Goal: Navigation & Orientation: Find specific page/section

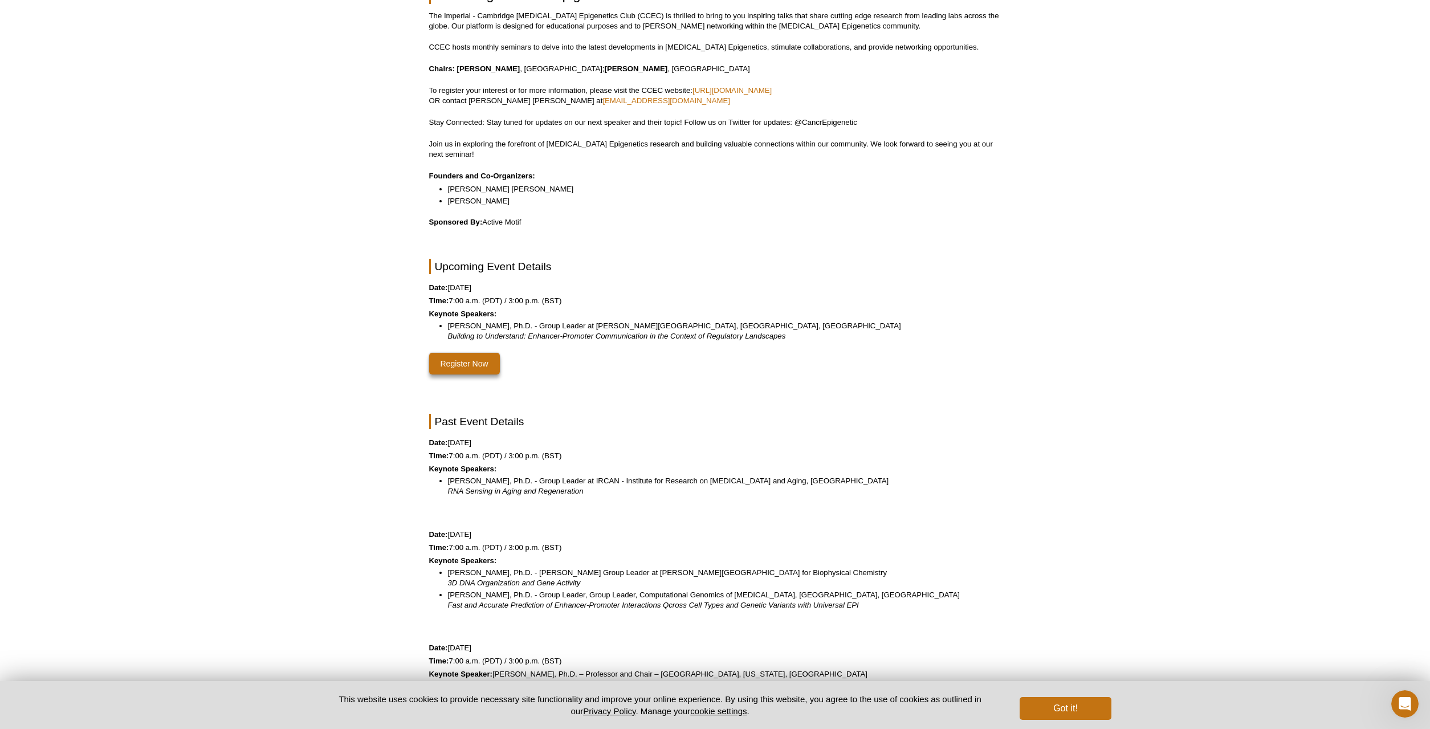
drag, startPoint x: 1094, startPoint y: 726, endPoint x: 1093, endPoint y: 732, distance: 7.1
click at [1098, 707] on button "Got it!" at bounding box center [1065, 708] width 91 height 23
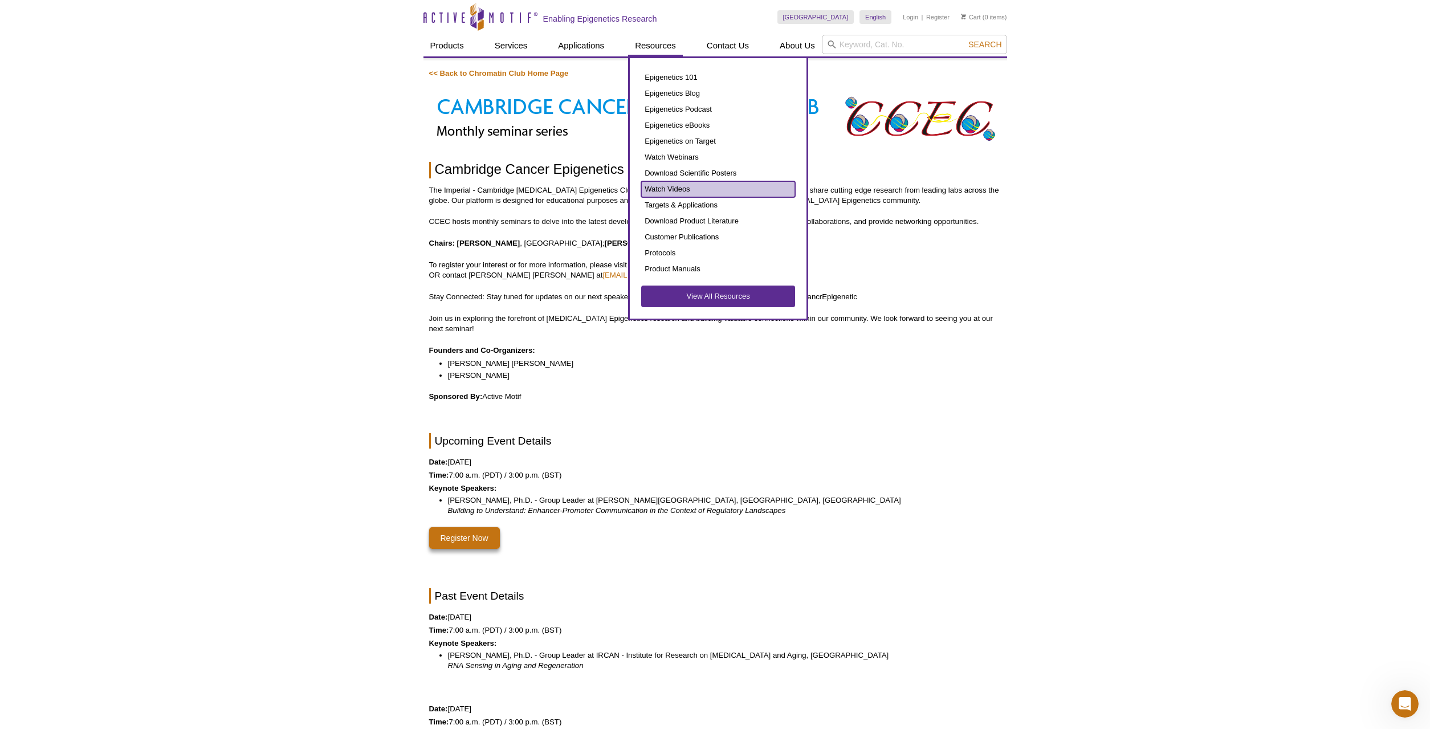
click at [678, 189] on link "Watch Videos" at bounding box center [718, 189] width 154 height 16
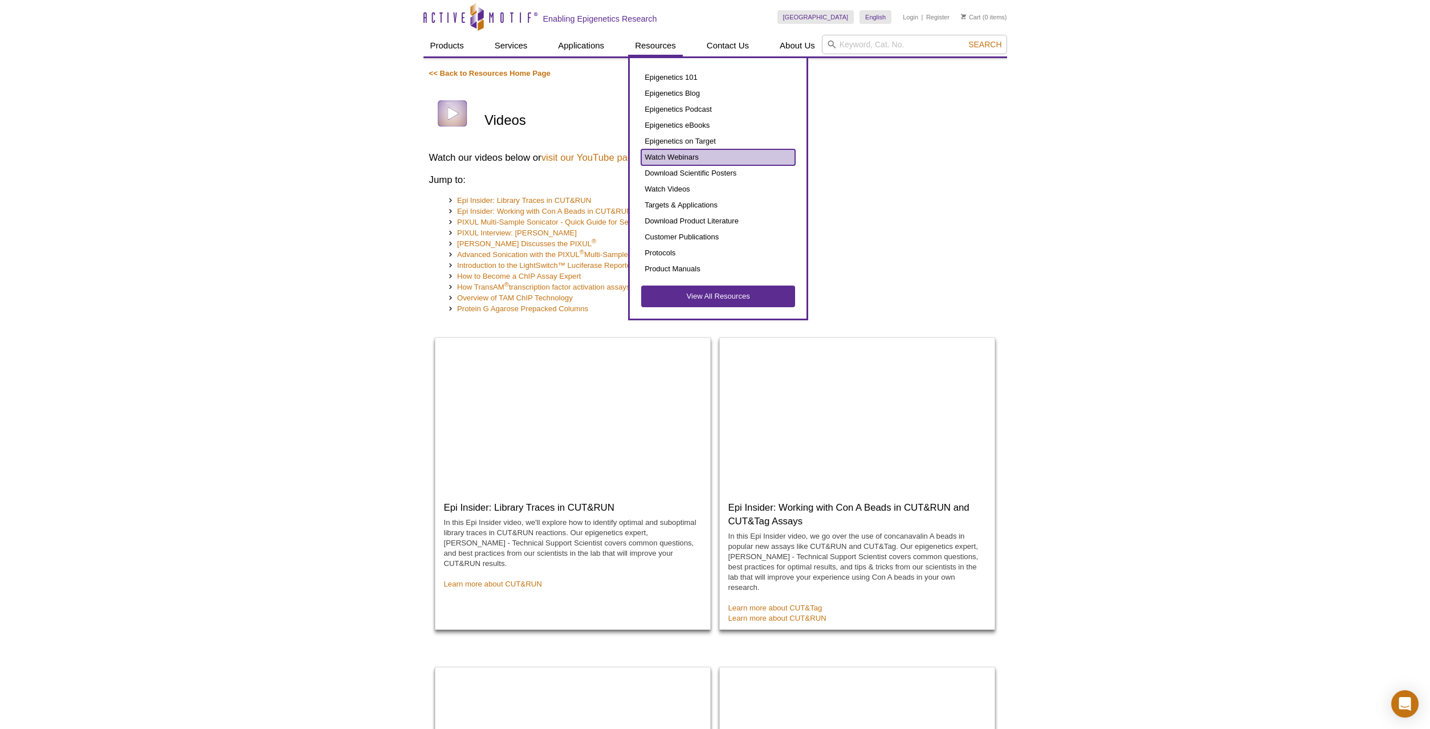
click at [667, 150] on link "Watch Webinars" at bounding box center [718, 157] width 154 height 16
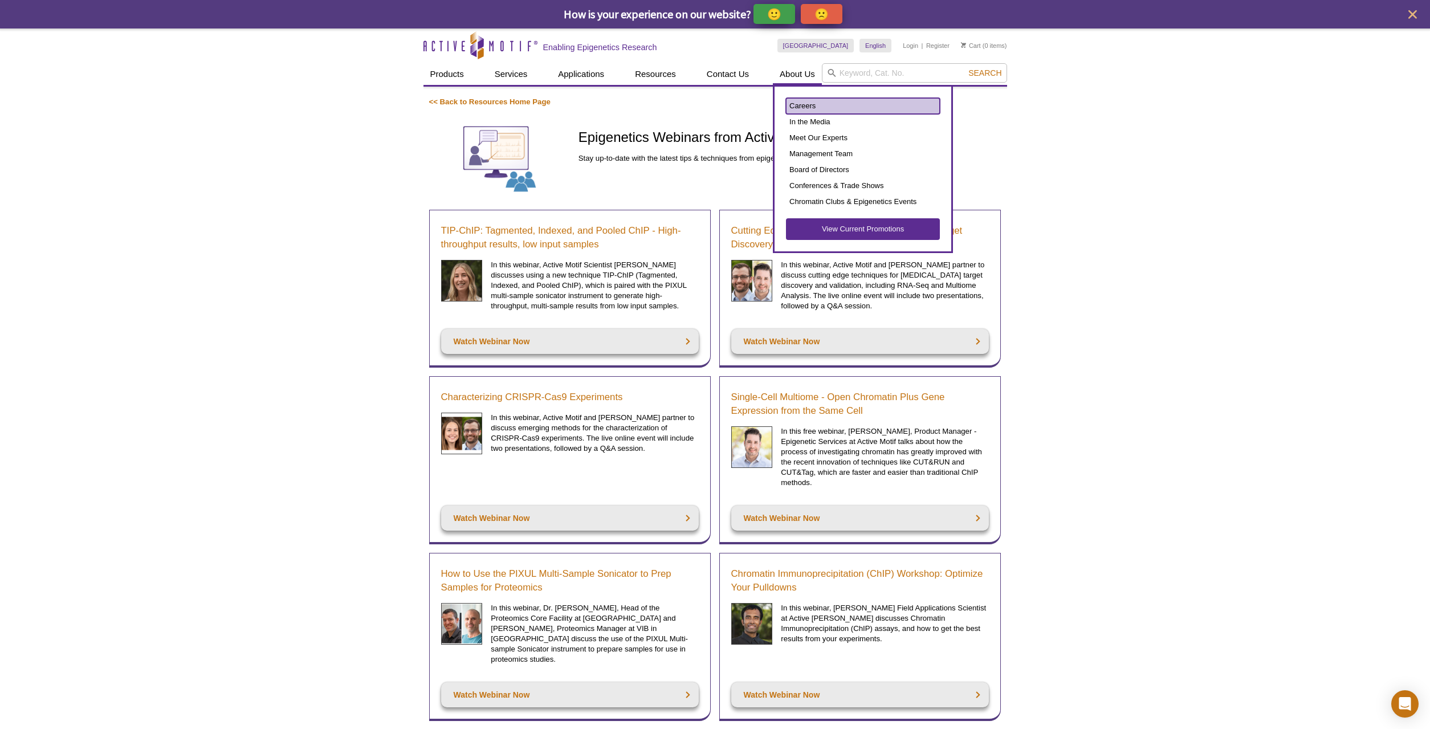
click at [800, 105] on link "Careers" at bounding box center [863, 106] width 154 height 16
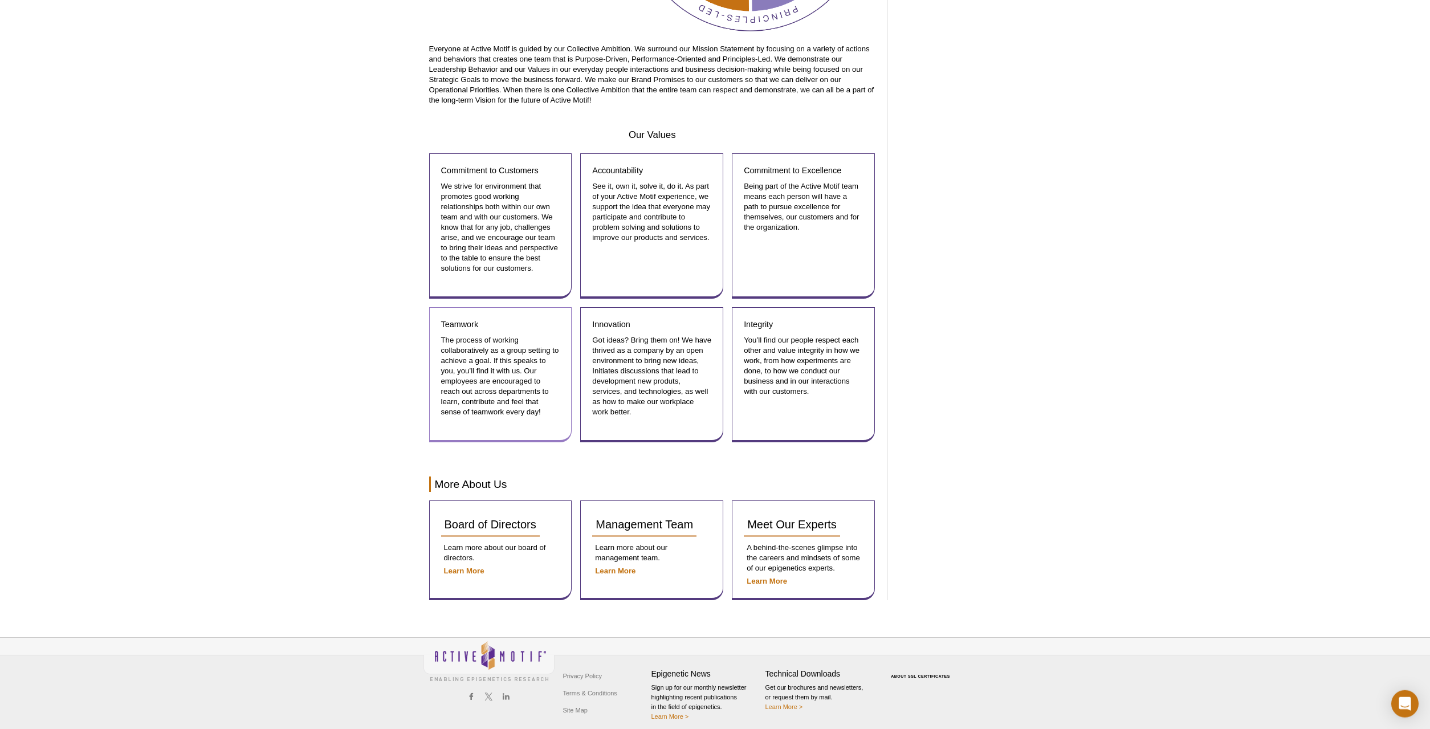
scroll to position [1070, 0]
